Goal: Information Seeking & Learning: Learn about a topic

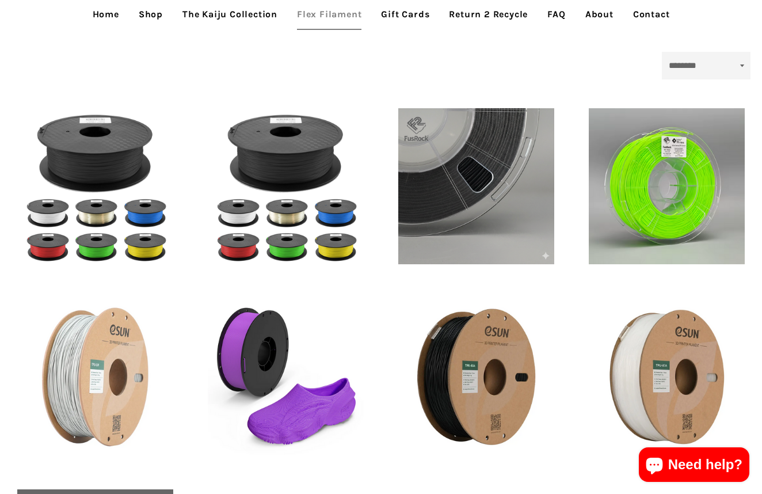
scroll to position [184, 0]
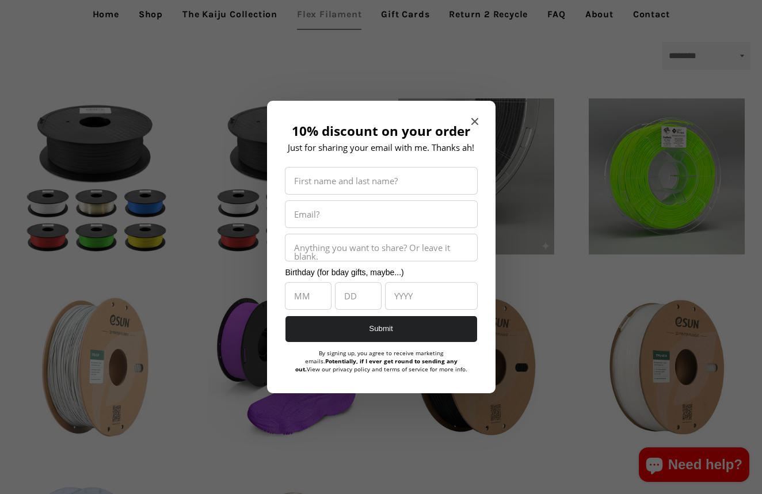
click at [473, 121] on icon "Close modal" at bounding box center [475, 121] width 7 height 7
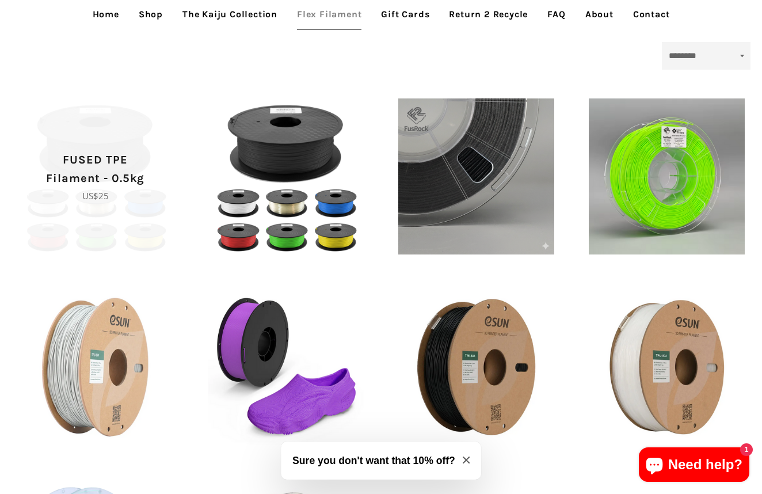
click at [128, 135] on span "FUSED TPE Filament - 0.5kg Regular price US$25" at bounding box center [95, 176] width 156 height 156
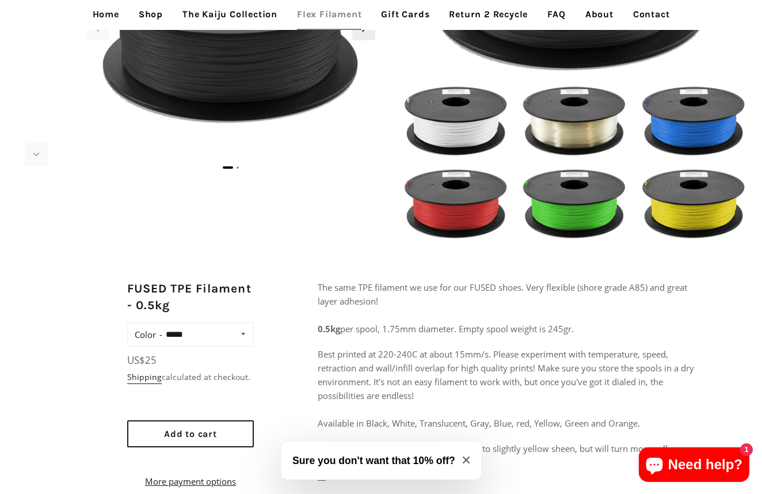
scroll to position [206, 0]
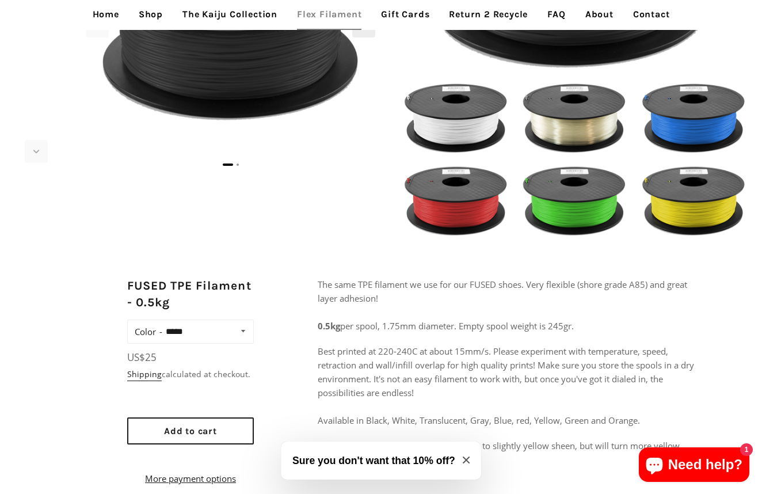
click at [510, 309] on p "The same TPE filament we use for our FUSED shoes. Very flexible (shore grade A8…" at bounding box center [508, 305] width 381 height 55
click at [498, 299] on p "The same TPE filament we use for our FUSED shoes. Very flexible (shore grade A8…" at bounding box center [508, 305] width 381 height 55
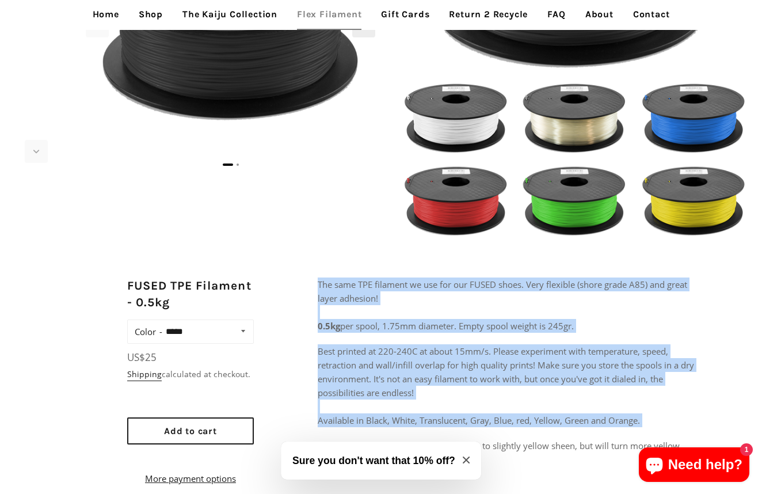
drag, startPoint x: 498, startPoint y: 299, endPoint x: 542, endPoint y: 412, distance: 121.8
click at [542, 412] on div "The same TPE filament we use for our FUSED shoes. Very flexible (shore grade A8…" at bounding box center [508, 439] width 381 height 322
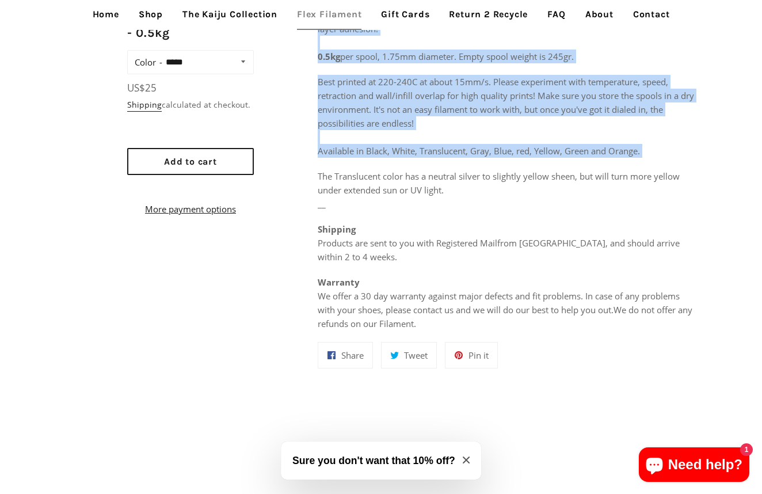
scroll to position [505, 0]
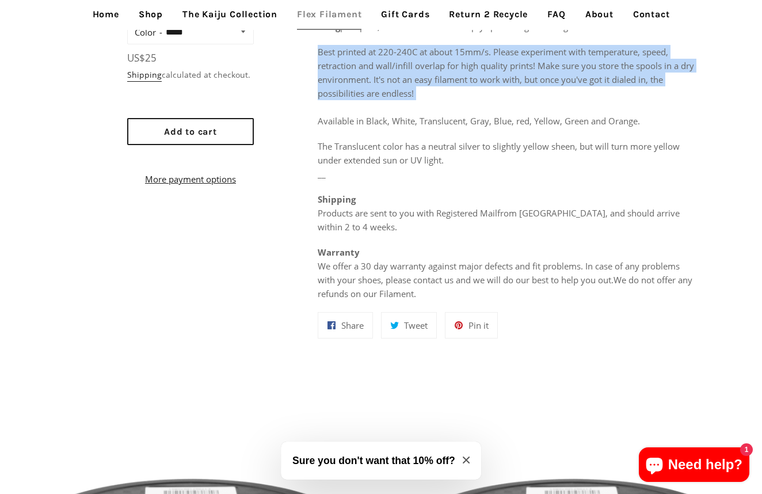
click at [506, 57] on p "Best printed at 220-240C at about 15mm/s. Please experiment with temperature, s…" at bounding box center [508, 86] width 381 height 83
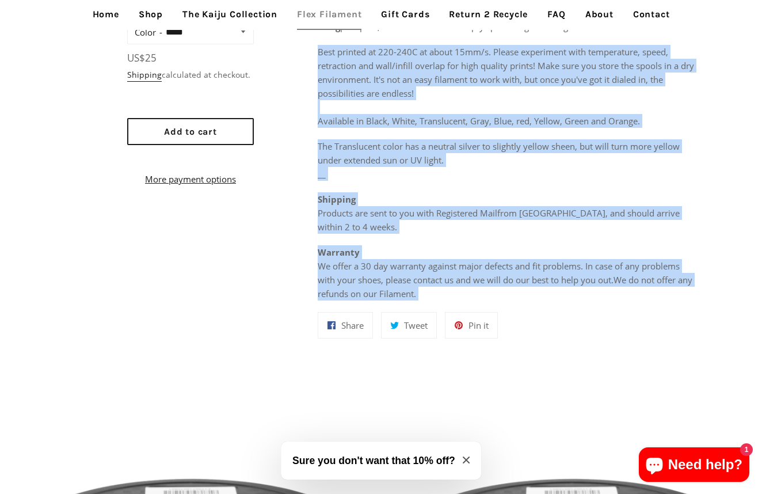
drag, startPoint x: 506, startPoint y: 57, endPoint x: 617, endPoint y: 293, distance: 260.4
click at [617, 293] on div "The same TPE filament we use for our FUSED shoes. Very flexible (shore grade A8…" at bounding box center [508, 139] width 381 height 322
click at [583, 208] on p "Shipping Products are sent to you with Registered Mail from Hong Kong , and sho…" at bounding box center [508, 212] width 381 height 41
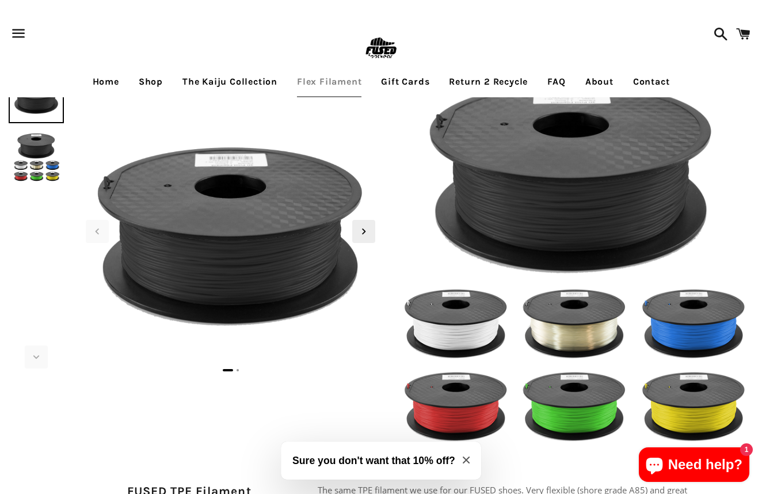
scroll to position [0, 0]
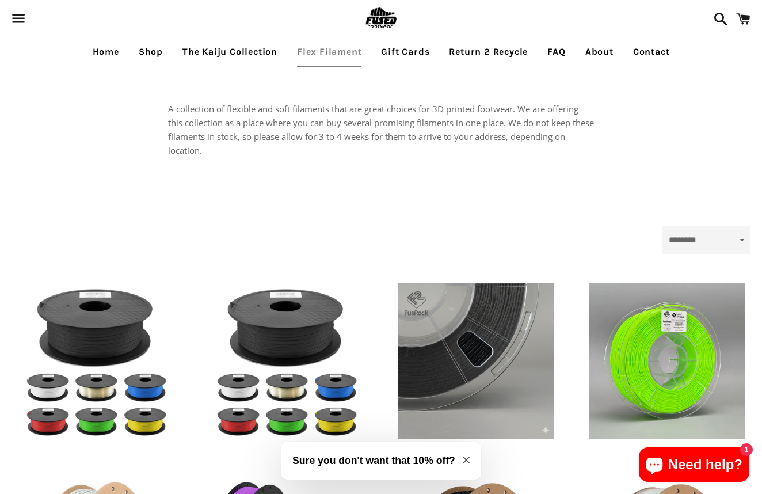
click at [552, 53] on link "FAQ" at bounding box center [556, 51] width 35 height 29
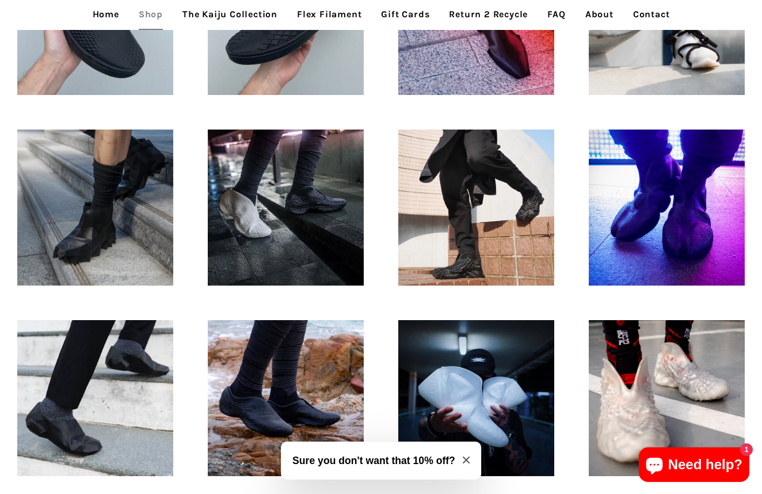
scroll to position [646, 0]
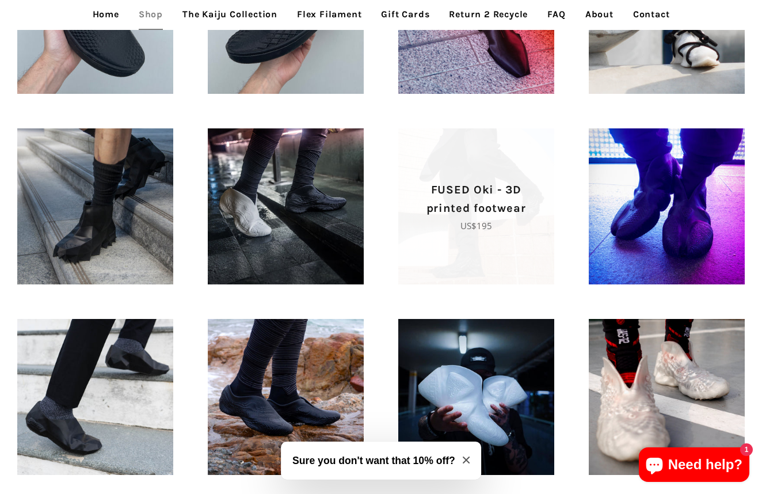
click at [461, 245] on span "FUSED Oki - 3D printed footwear Regular price US$195" at bounding box center [476, 206] width 156 height 156
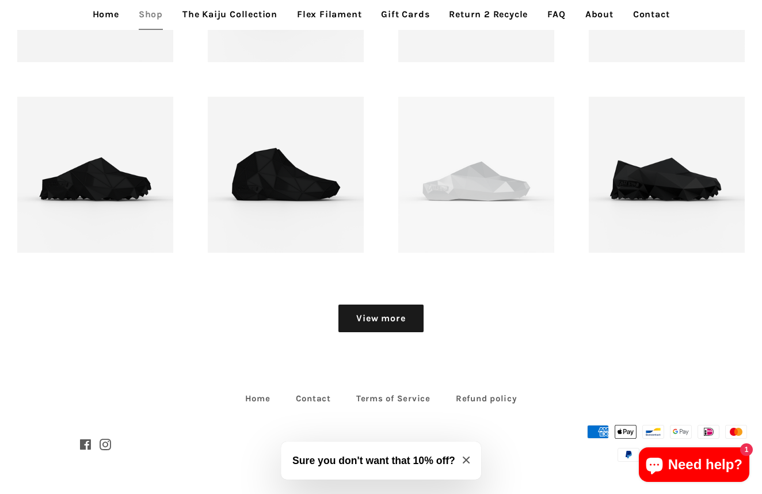
scroll to position [1249, 0]
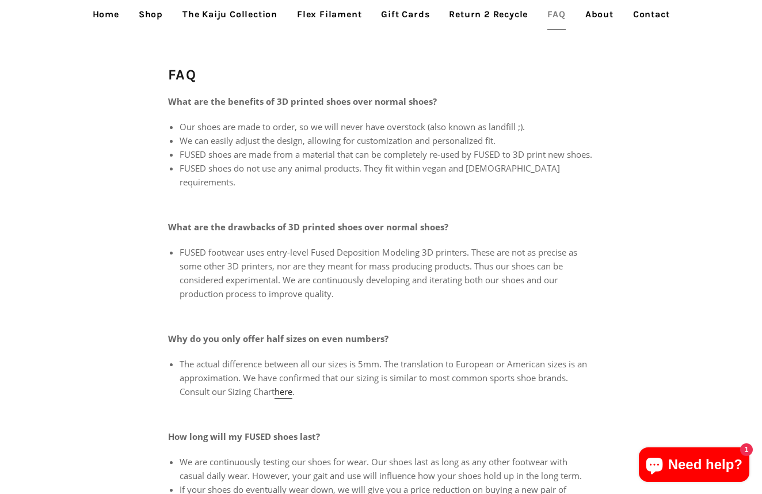
scroll to position [39, 0]
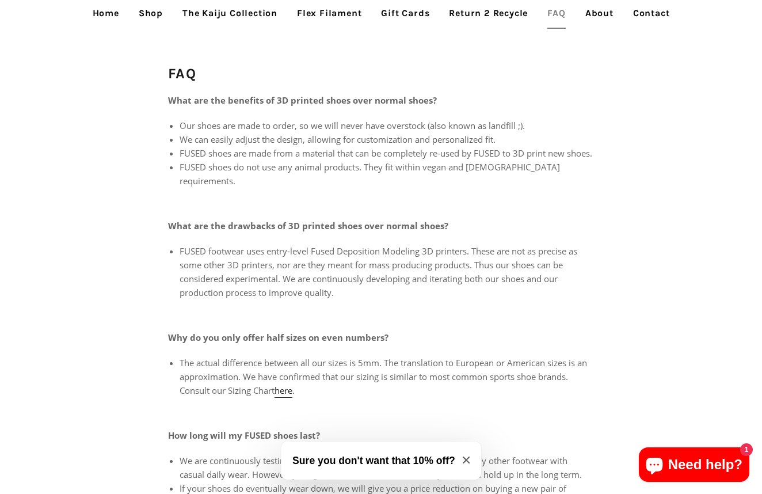
click at [463, 176] on li "FUSED shoes do not use any animal products. They fit within vegan and [DEMOGRAP…" at bounding box center [387, 174] width 415 height 28
click at [463, 176] on li "FUSED shoes do not use any animal products. They fit within vegan and halal req…" at bounding box center [387, 174] width 415 height 28
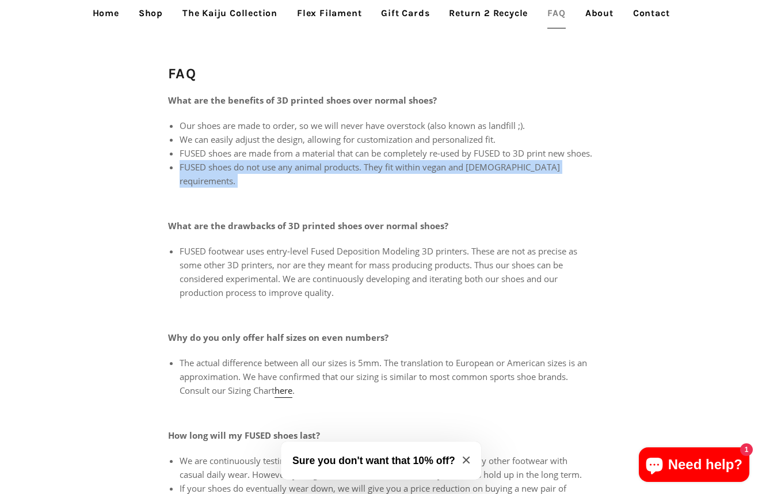
click at [463, 176] on li "FUSED shoes do not use any animal products. They fit within vegan and halal req…" at bounding box center [387, 174] width 415 height 28
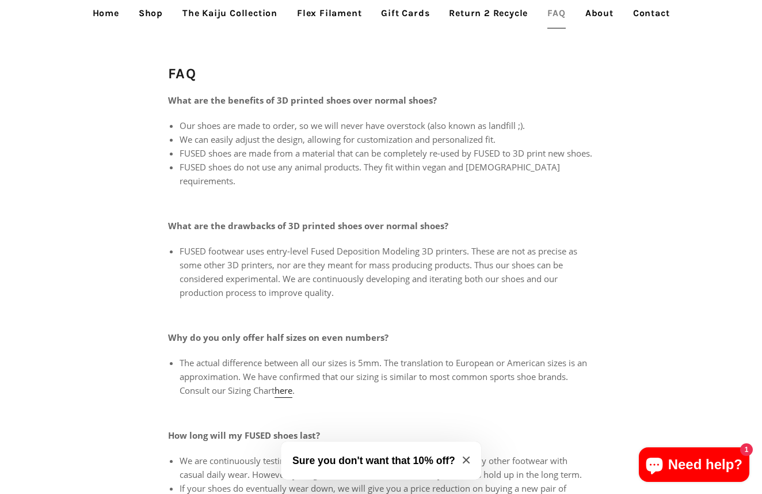
click at [478, 148] on li "FUSED shoes are made from a material that can be completely re-used by FUSED to…" at bounding box center [387, 153] width 415 height 14
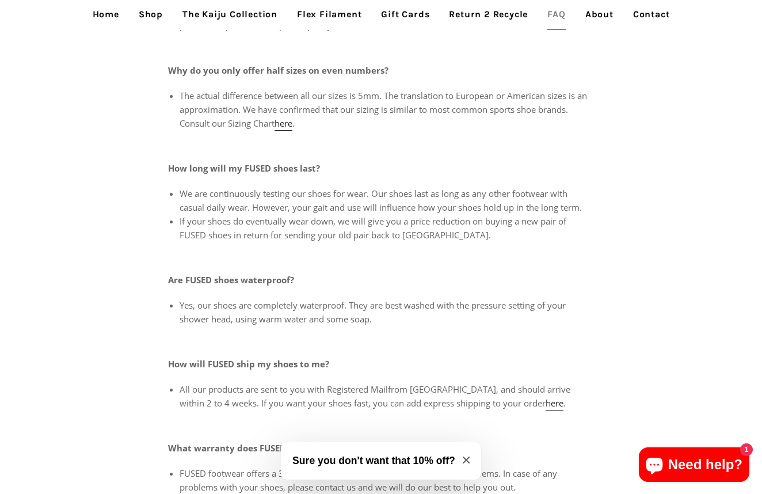
scroll to position [314, 0]
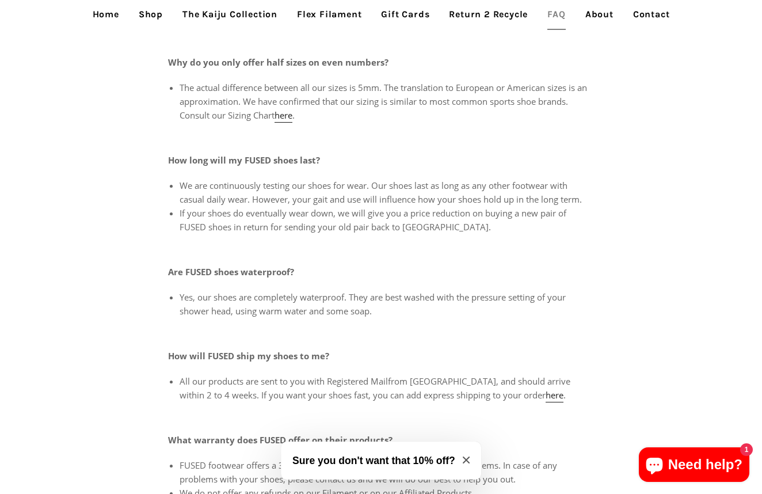
click at [483, 296] on li "Yes, our shoes are completely waterproof. They are best washed with the pressur…" at bounding box center [387, 304] width 415 height 28
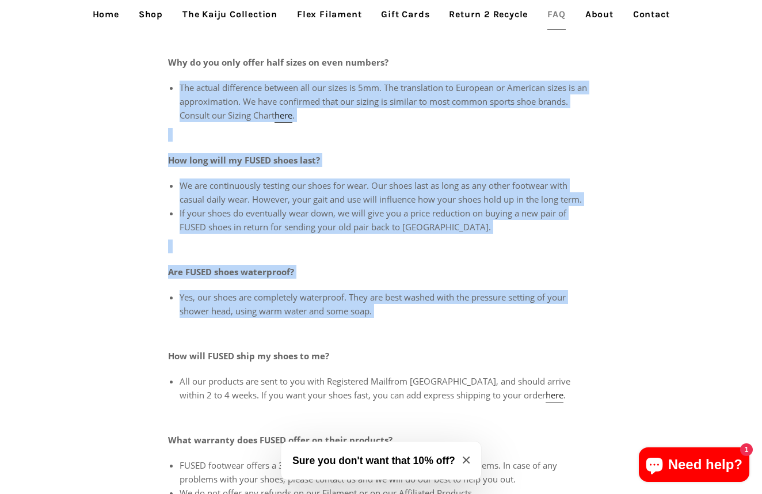
drag, startPoint x: 483, startPoint y: 296, endPoint x: 473, endPoint y: 108, distance: 188.6
click at [473, 108] on div "What are the benefits of 3D printed shoes over normal shoes? Our shoes are made…" at bounding box center [381, 159] width 426 height 682
click at [522, 256] on div "What are the benefits of 3D printed shoes over normal shoes? Our shoes are made…" at bounding box center [381, 159] width 426 height 682
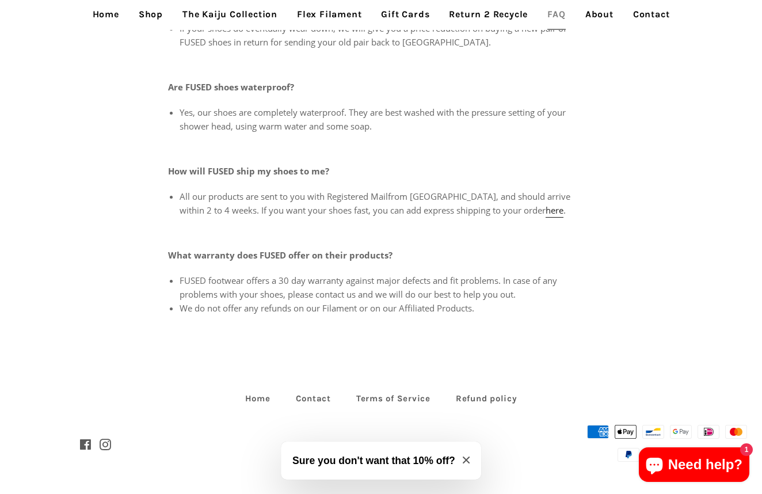
scroll to position [499, 0]
click at [469, 460] on icon "Close modal" at bounding box center [466, 460] width 7 height 7
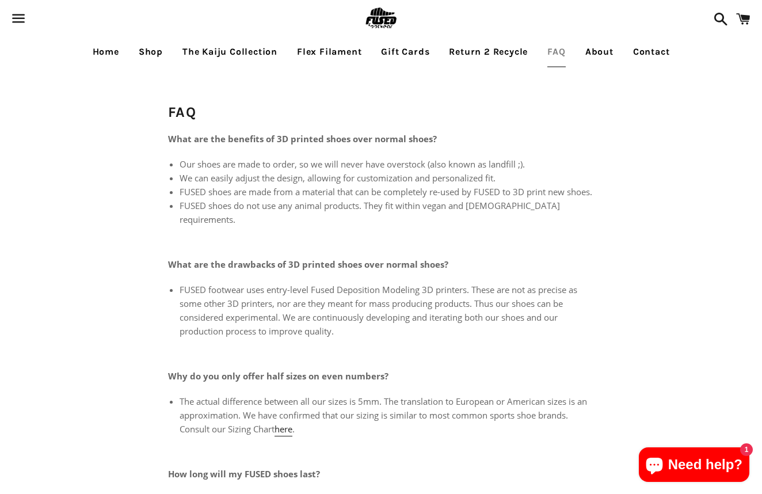
scroll to position [0, 0]
click at [603, 49] on link "About" at bounding box center [599, 51] width 45 height 29
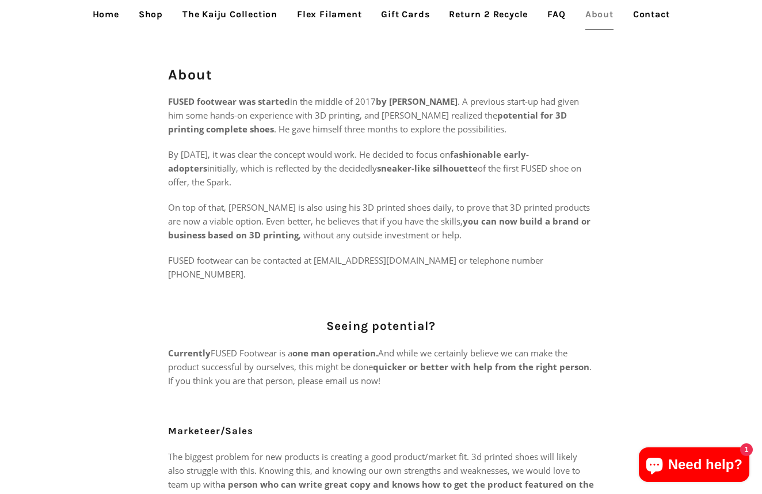
scroll to position [41, 0]
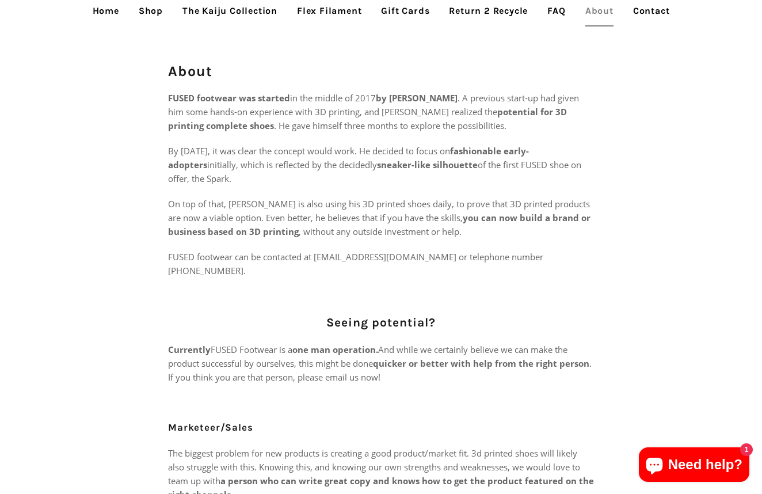
click at [350, 112] on p "FUSED footwear was started in the middle of 2017 by [PERSON_NAME] . A previous …" at bounding box center [381, 111] width 426 height 41
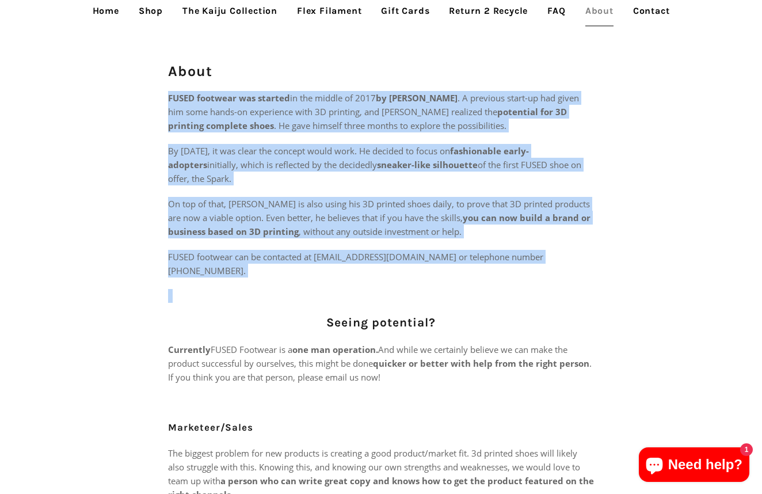
drag, startPoint x: 350, startPoint y: 112, endPoint x: 388, endPoint y: 264, distance: 157.2
click at [388, 264] on div "FUSED footwear was started in the middle of 2017 by [PERSON_NAME] . A previous …" at bounding box center [381, 468] width 426 height 754
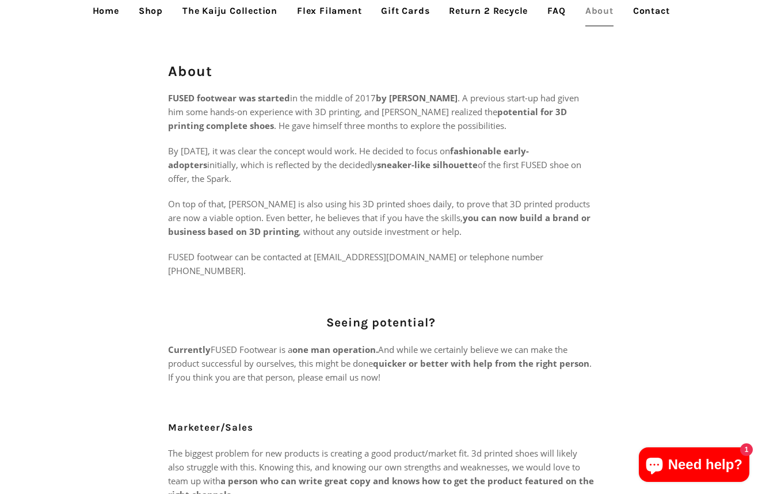
click at [176, 358] on p "Currently FUSED Footwear is a one man operation. And while we certainly believe…" at bounding box center [381, 363] width 426 height 41
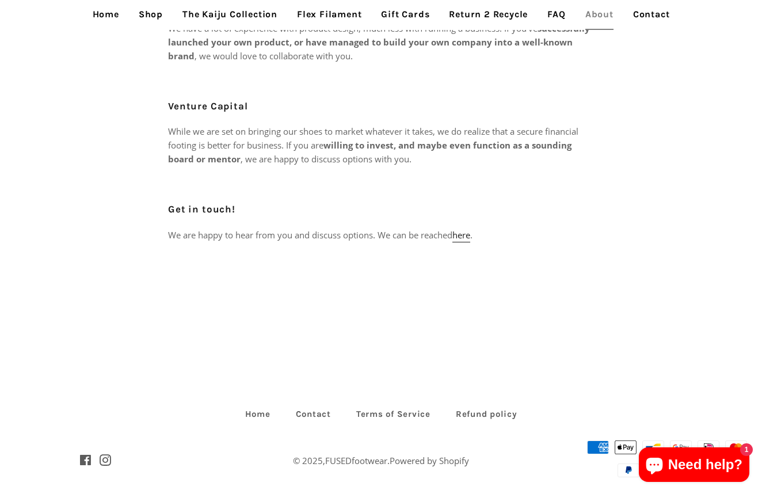
scroll to position [571, 0]
